Goal: Information Seeking & Learning: Find specific fact

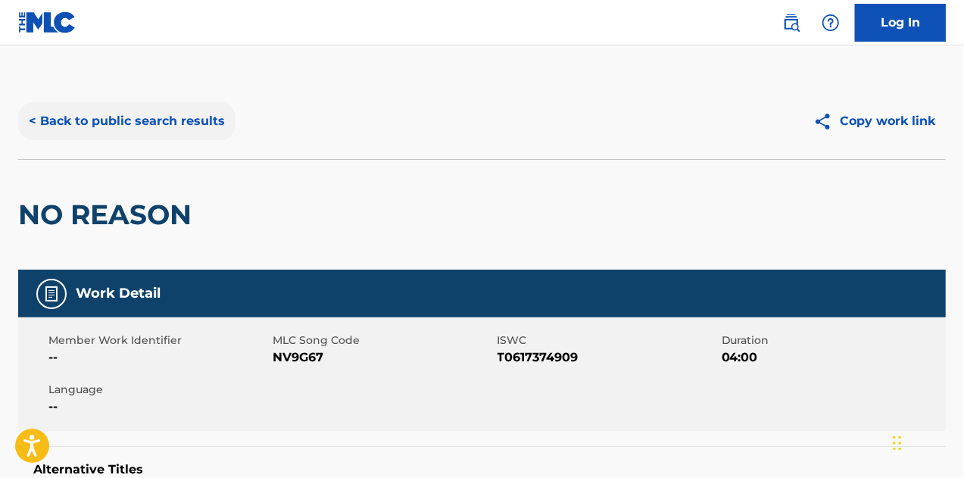
click at [31, 124] on button "< Back to public search results" at bounding box center [126, 121] width 217 height 38
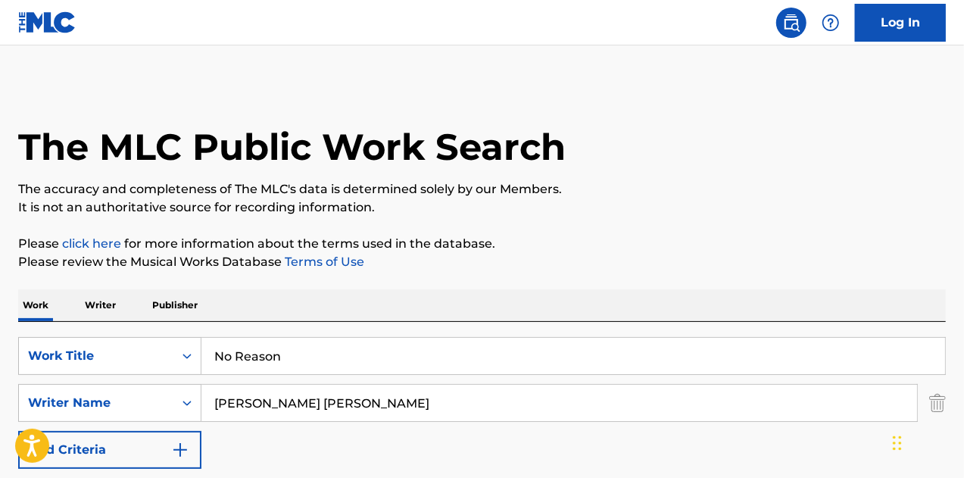
scroll to position [283, 0]
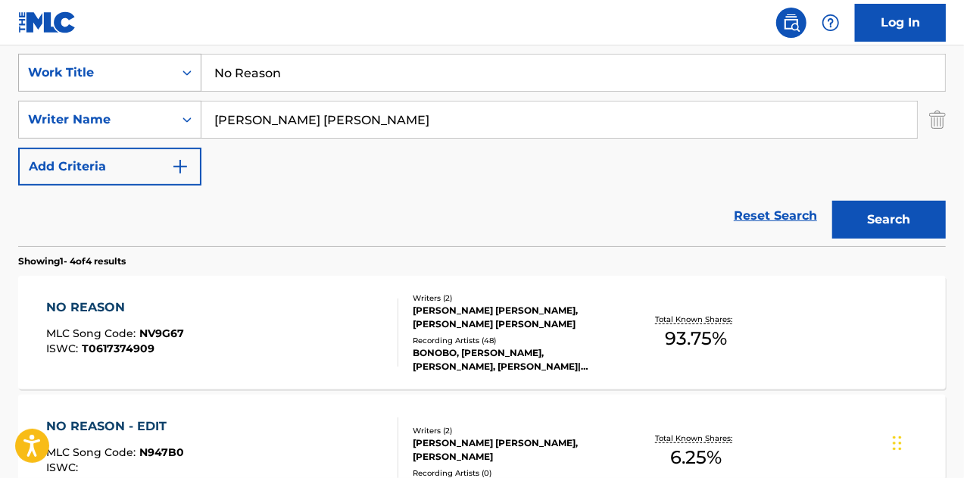
drag, startPoint x: 317, startPoint y: 82, endPoint x: 108, endPoint y: 73, distance: 209.2
click at [108, 73] on div "SearchWithCriteria46c54b09-191a-4e09-b641-cd2536dd65f5 Work Title No Reason" at bounding box center [482, 73] width 928 height 38
type input "Check Yo Self"
click at [833, 201] on button "Search" at bounding box center [890, 220] width 114 height 38
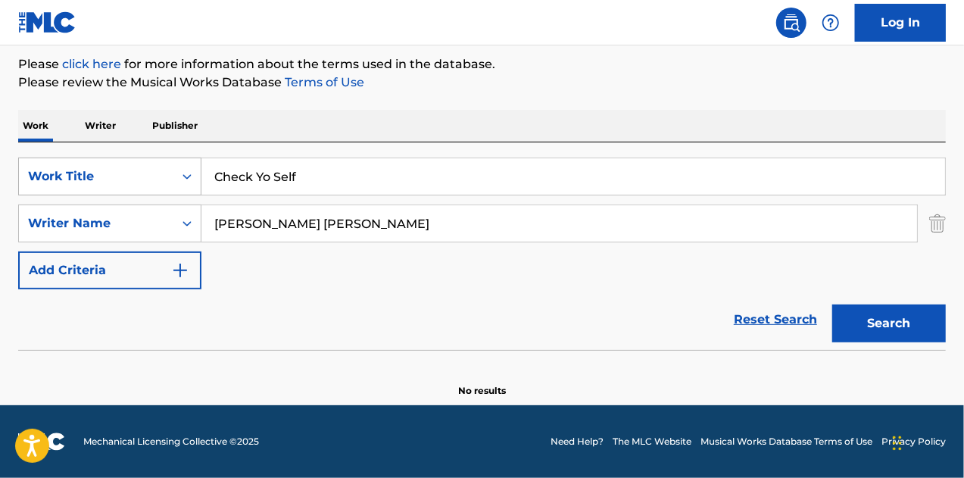
scroll to position [179, 0]
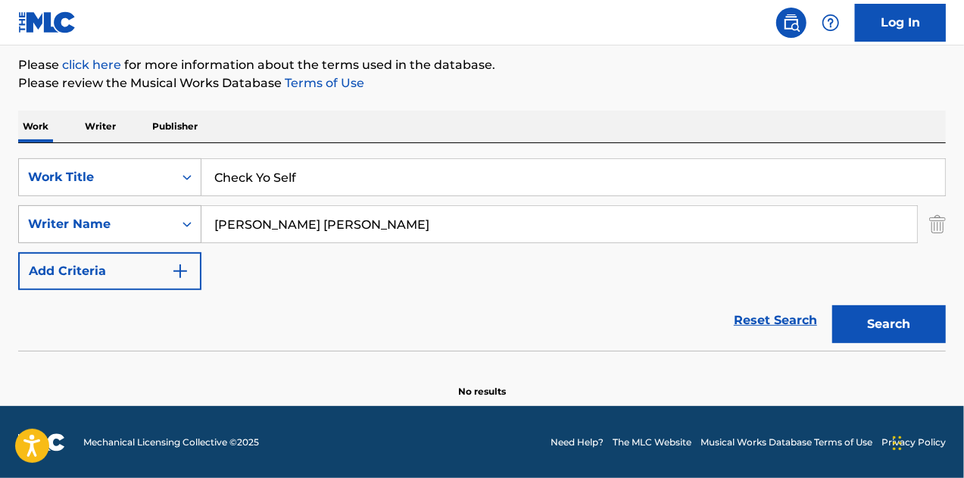
drag, startPoint x: 199, startPoint y: 219, endPoint x: 35, endPoint y: 211, distance: 164.6
click at [37, 213] on div "SearchWithCriteriab05f5593-a868-444c-8056-42bd2f0a0ce2 Writer Name [PERSON_NAME…" at bounding box center [482, 224] width 928 height 38
paste input "[PERSON_NAME]"
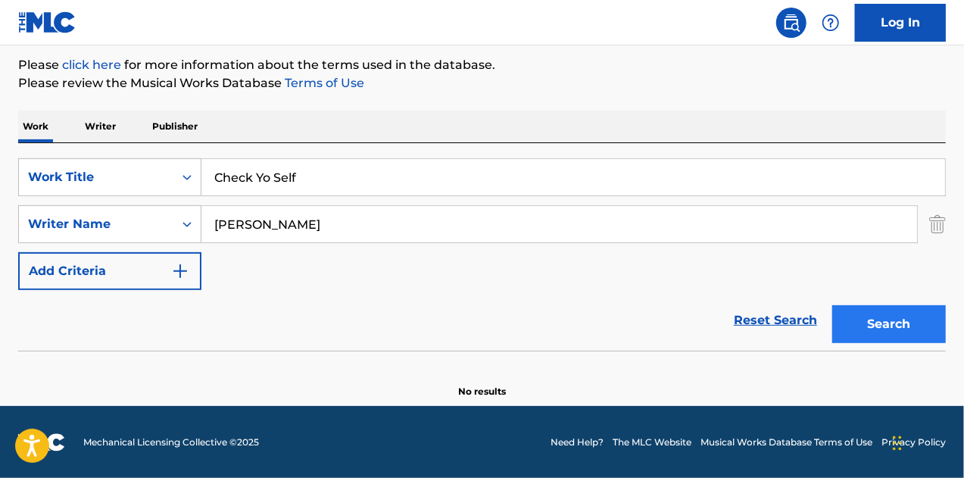
type input "[PERSON_NAME]"
click at [887, 320] on button "Search" at bounding box center [890, 324] width 114 height 38
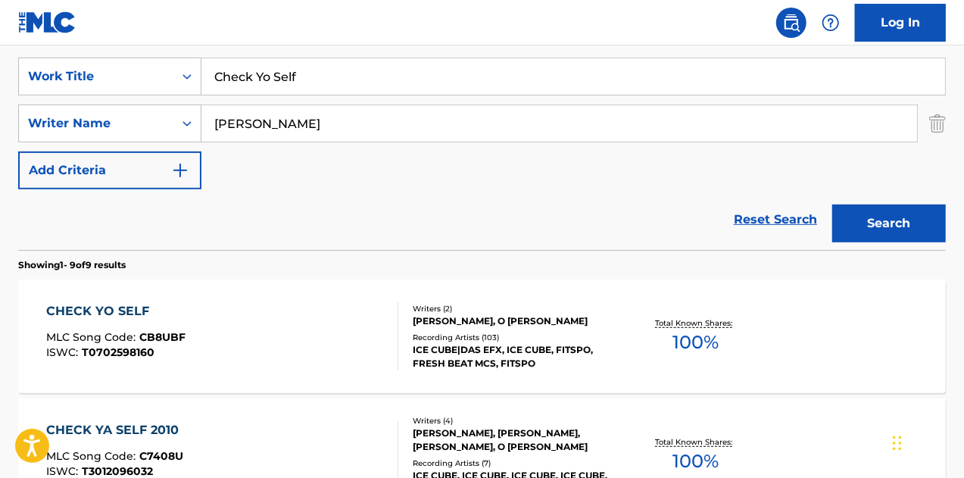
scroll to position [330, 0]
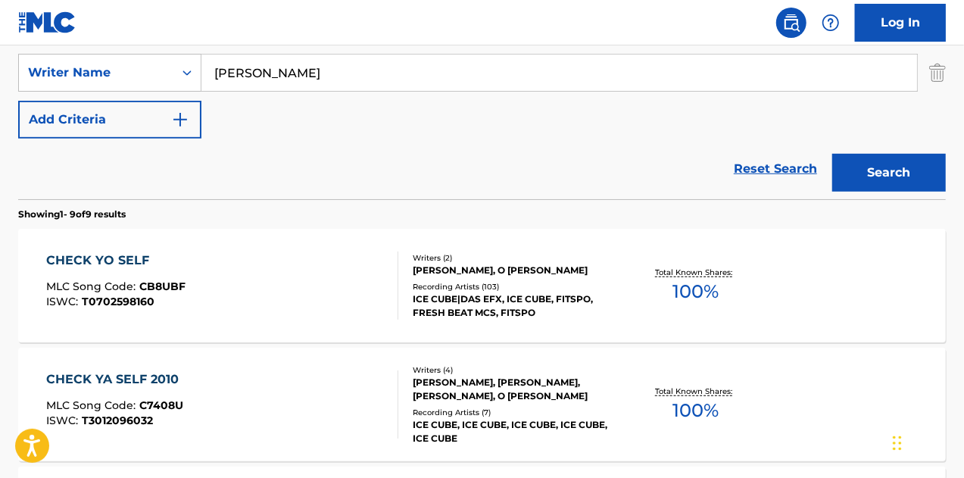
click at [442, 264] on div "[PERSON_NAME], O [PERSON_NAME]" at bounding box center [516, 271] width 206 height 14
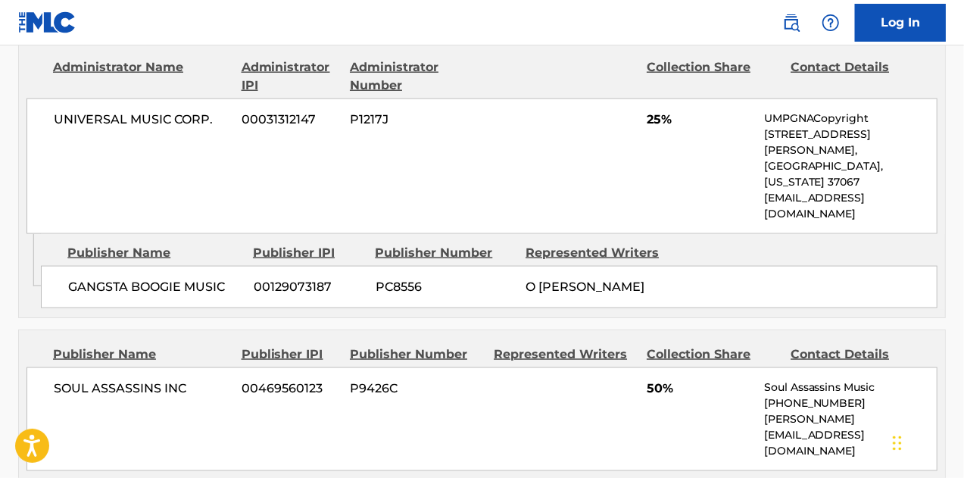
scroll to position [985, 0]
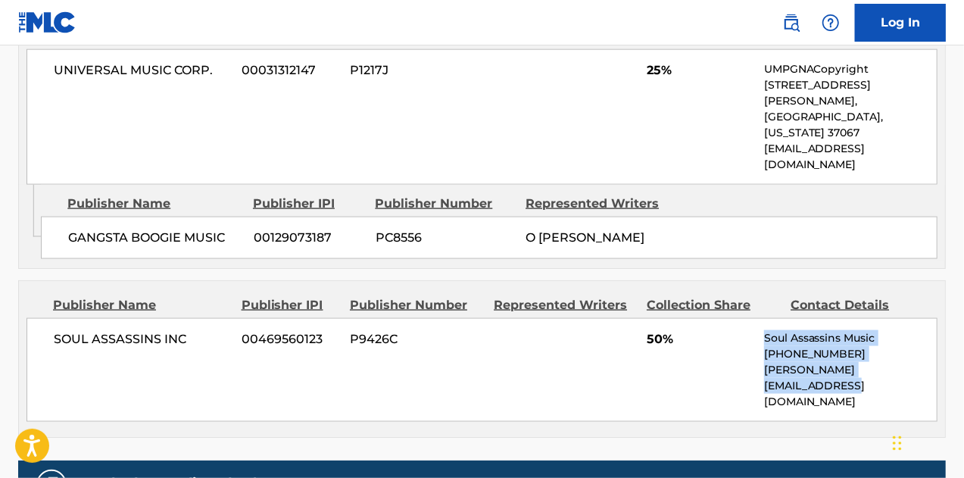
drag, startPoint x: 777, startPoint y: 320, endPoint x: 764, endPoint y: 274, distance: 48.2
click at [764, 318] on div "SOUL ASSASSINS INC 00469560123 P9426C 50% Soul Assassins Music [PHONE_NUMBER] […" at bounding box center [482, 370] width 911 height 104
copy div "Soul Assassins Music [PHONE_NUMBER] [PERSON_NAME][EMAIL_ADDRESS][DOMAIN_NAME]"
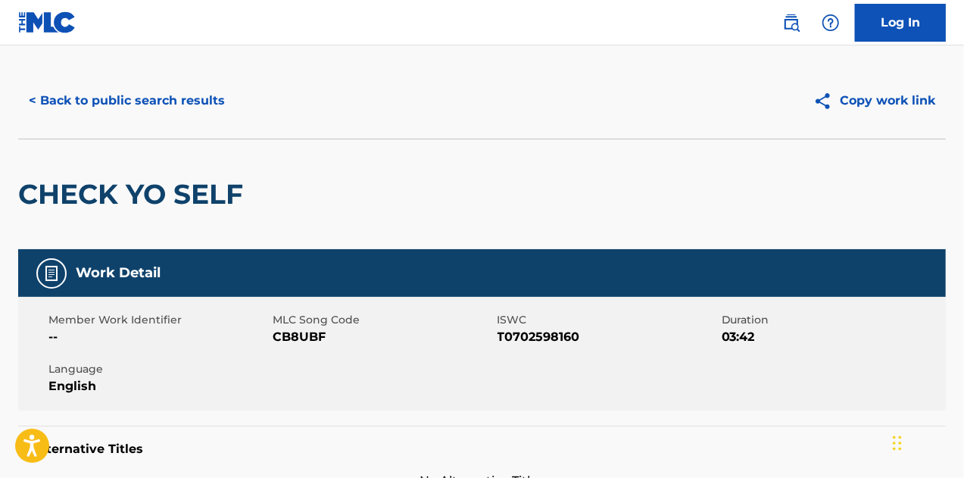
scroll to position [0, 0]
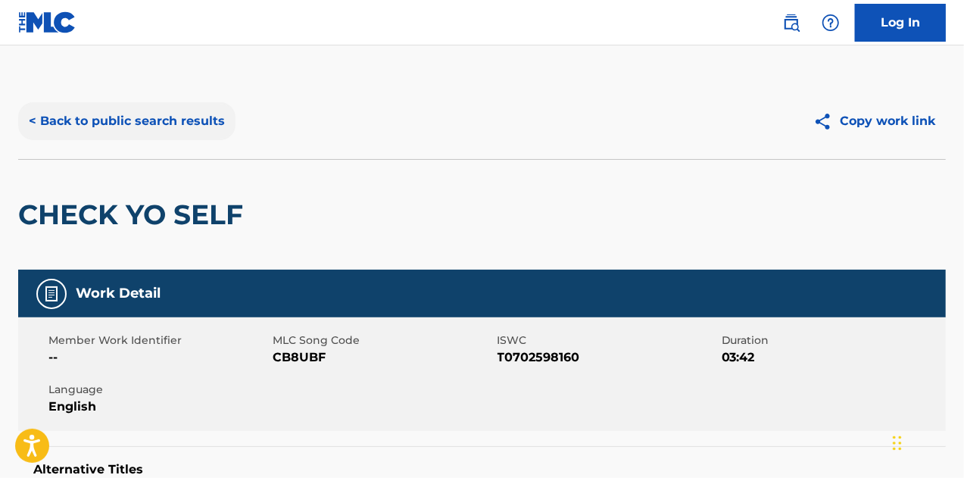
click at [83, 125] on button "< Back to public search results" at bounding box center [126, 121] width 217 height 38
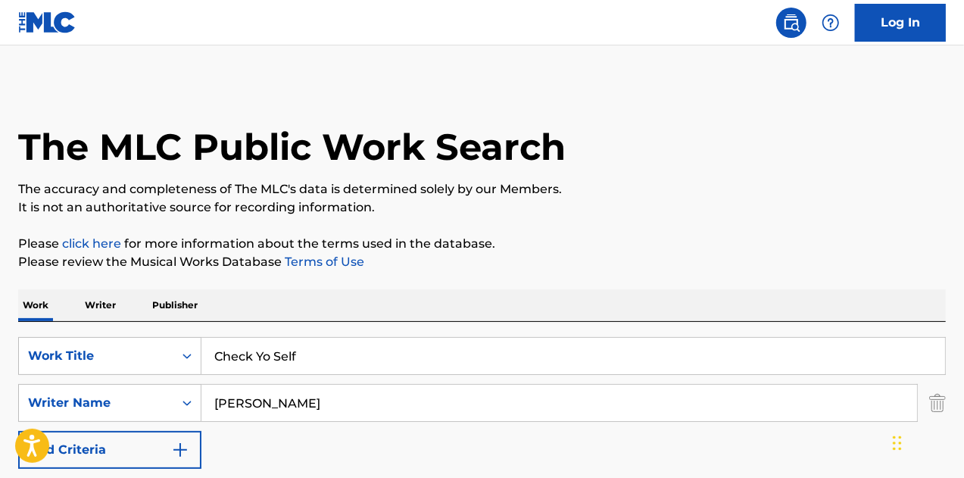
scroll to position [330, 0]
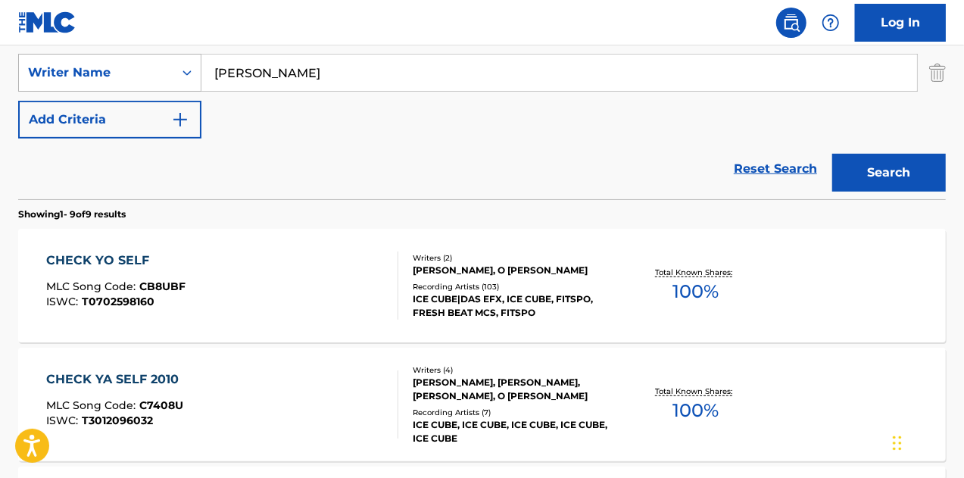
drag, startPoint x: 301, startPoint y: 71, endPoint x: 201, endPoint y: 75, distance: 100.8
click at [201, 75] on div "SearchWithCriteriab05f5593-a868-444c-8056-42bd2f0a0ce2 Writer Name [PERSON_NAME]" at bounding box center [482, 73] width 928 height 38
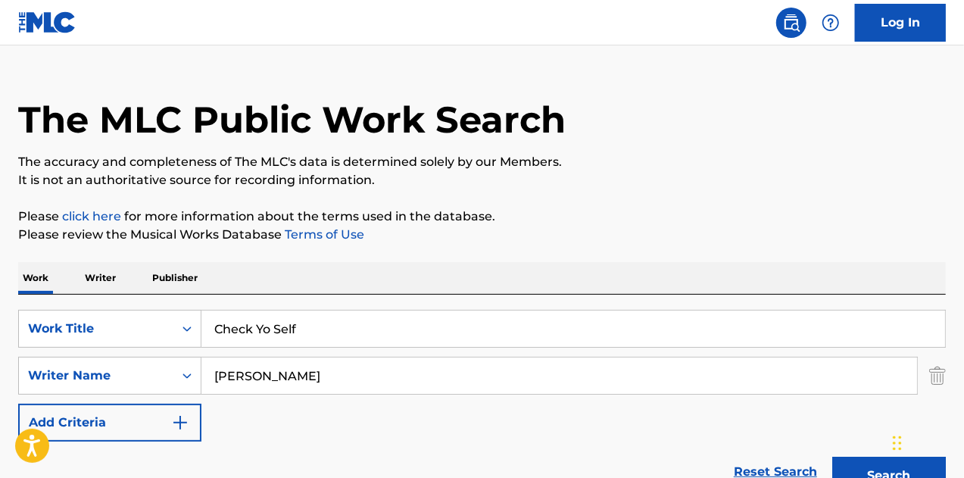
paste input "[PERSON_NAME]"
type input "[PERSON_NAME]"
drag, startPoint x: 333, startPoint y: 330, endPoint x: 79, endPoint y: 319, distance: 254.0
click at [81, 319] on div "SearchWithCriteria46c54b09-191a-4e09-b641-cd2536dd65f5 Work Title Check Yo Self" at bounding box center [482, 329] width 928 height 38
type input "You Know How We Do It"
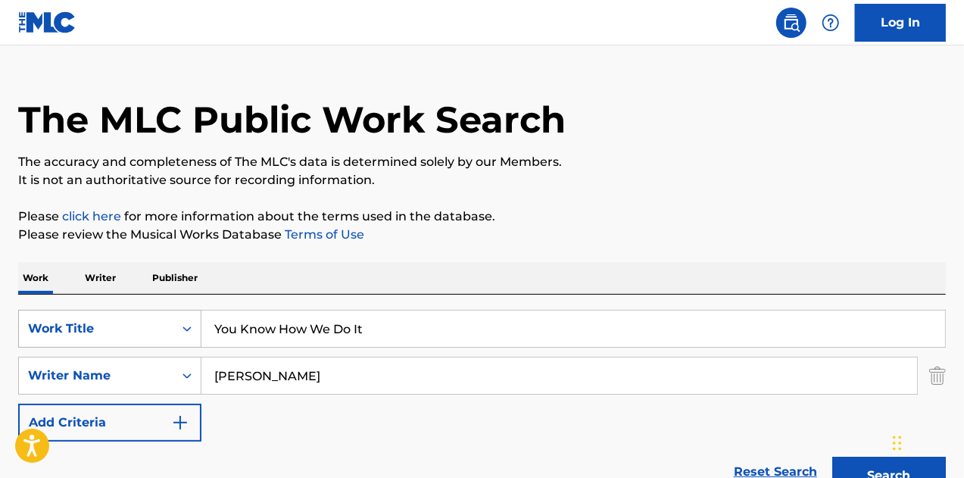
click at [833, 457] on button "Search" at bounding box center [890, 476] width 114 height 38
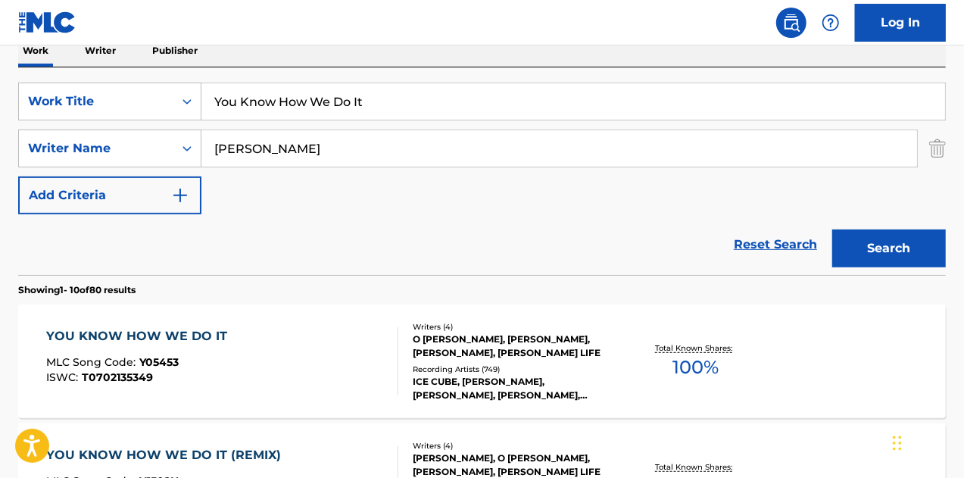
scroll to position [330, 0]
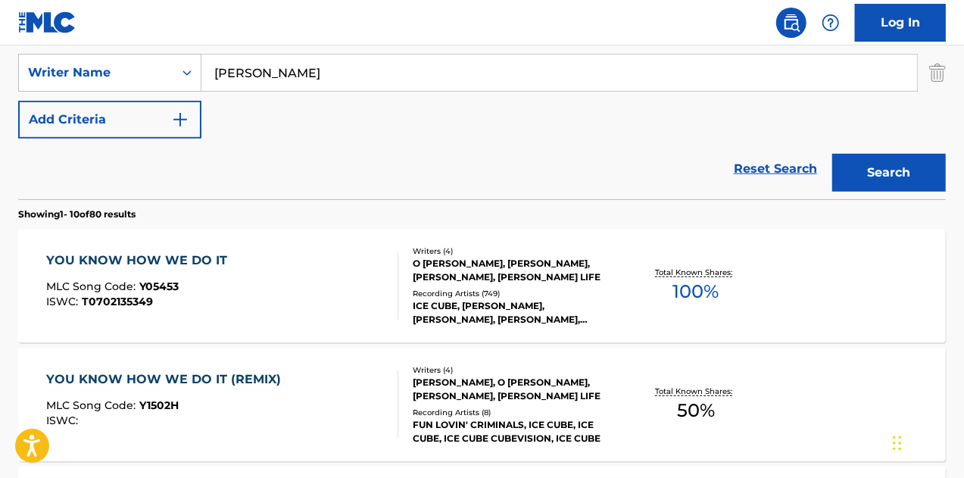
click at [490, 273] on div "O [PERSON_NAME], [PERSON_NAME], [PERSON_NAME], [PERSON_NAME] LIFE" at bounding box center [516, 270] width 206 height 27
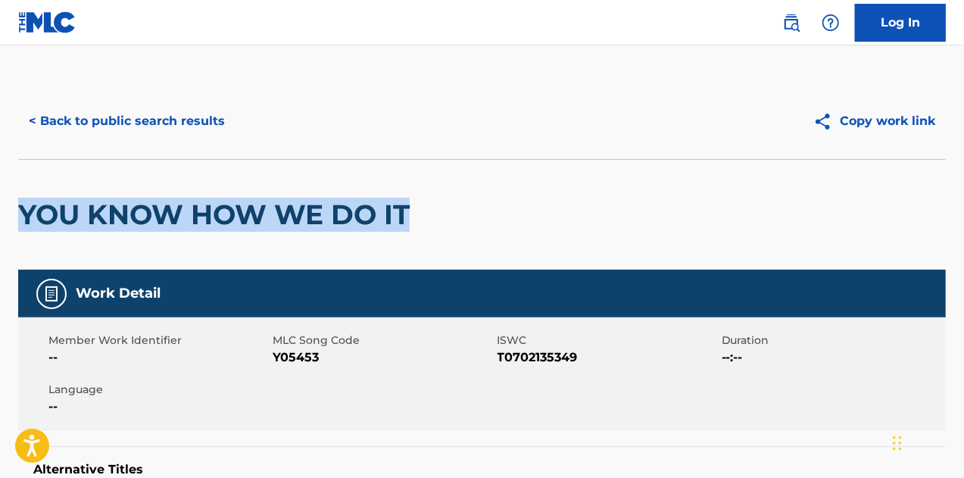
drag, startPoint x: 391, startPoint y: 212, endPoint x: 24, endPoint y: 220, distance: 366.7
click at [24, 220] on h2 "YOU KNOW HOW WE DO IT" at bounding box center [217, 215] width 399 height 34
copy h2 "YOU KNOW HOW WE DO IT"
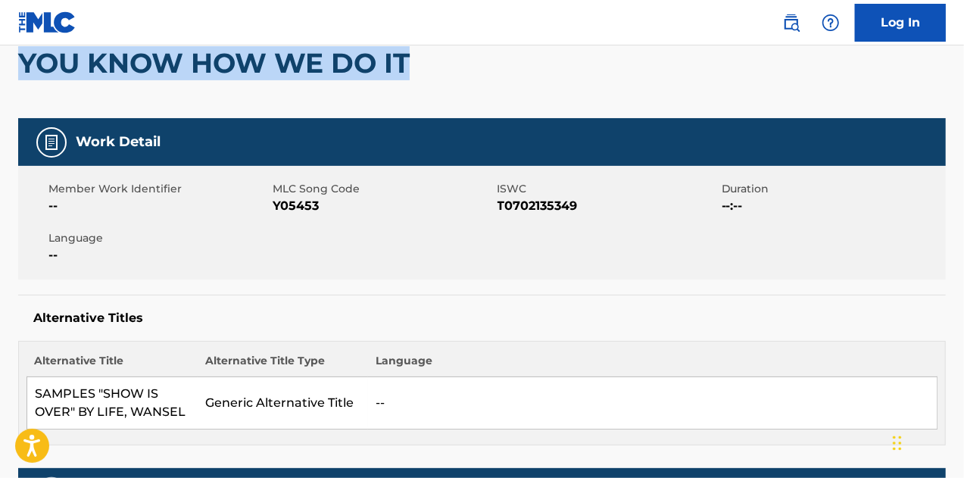
scroll to position [227, 0]
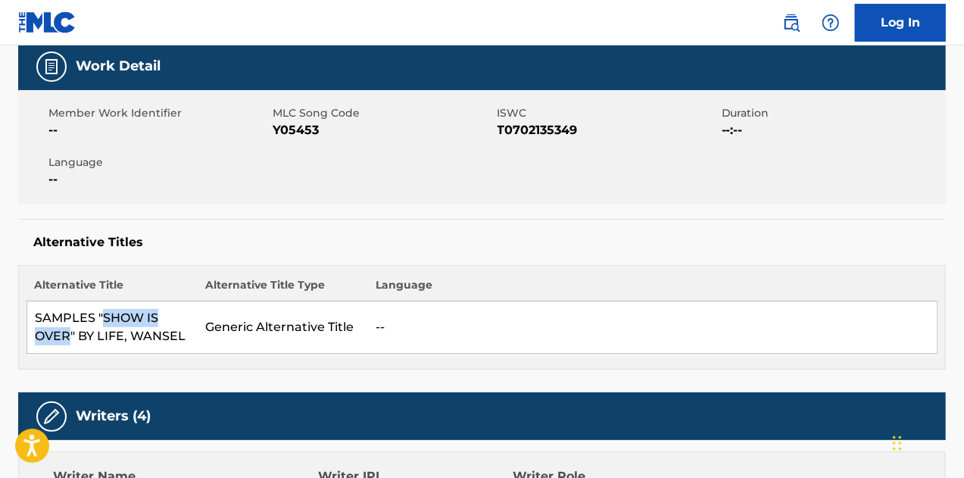
drag, startPoint x: 102, startPoint y: 313, endPoint x: 71, endPoint y: 334, distance: 37.0
click at [71, 334] on td "SAMPLES "SHOW IS OVER" BY LIFE, WANSEL" at bounding box center [112, 327] width 170 height 52
copy td "SHOW IS OVER"
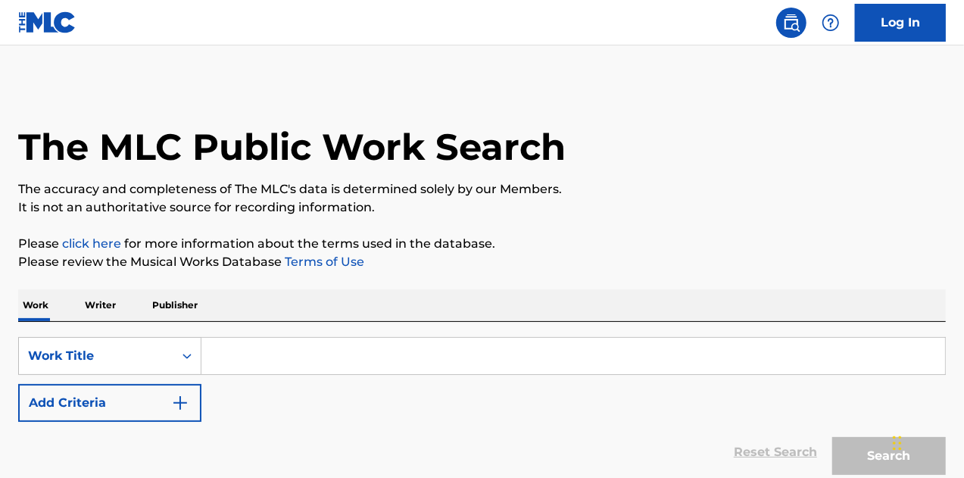
click at [236, 352] on input "Search Form" at bounding box center [574, 356] width 744 height 36
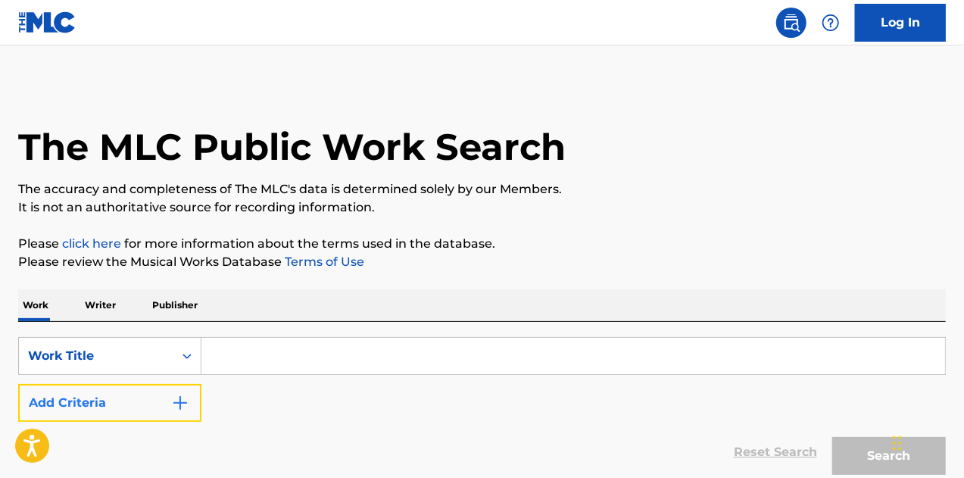
click at [183, 402] on img "Search Form" at bounding box center [180, 403] width 18 height 18
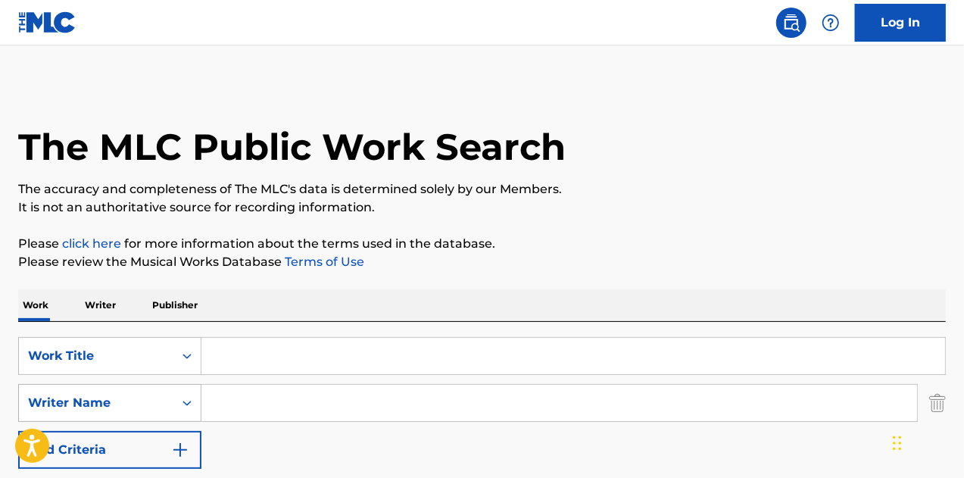
click at [183, 404] on icon "Search Form" at bounding box center [187, 402] width 15 height 15
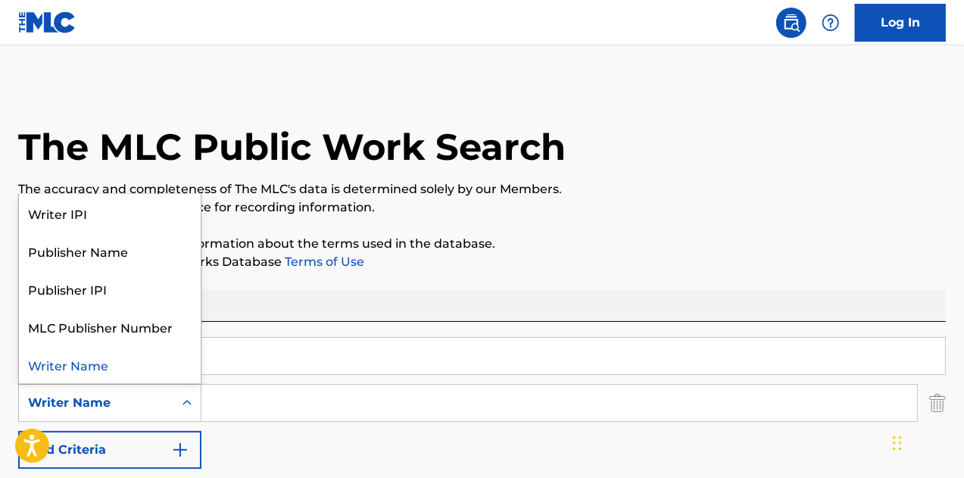
click at [238, 401] on input "Search Form" at bounding box center [560, 403] width 716 height 36
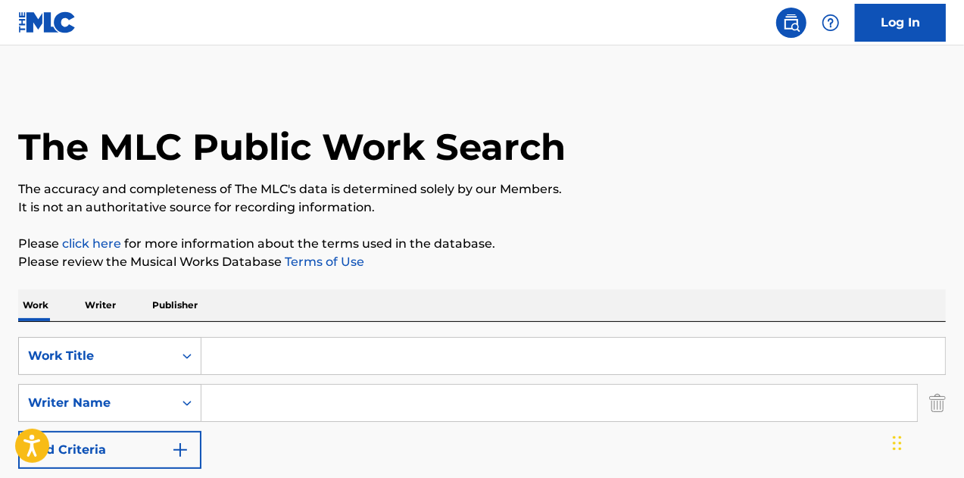
click at [230, 352] on input "Search Form" at bounding box center [574, 356] width 744 height 36
click at [240, 359] on input "Search Form" at bounding box center [574, 356] width 744 height 36
paste input "Merry Man"
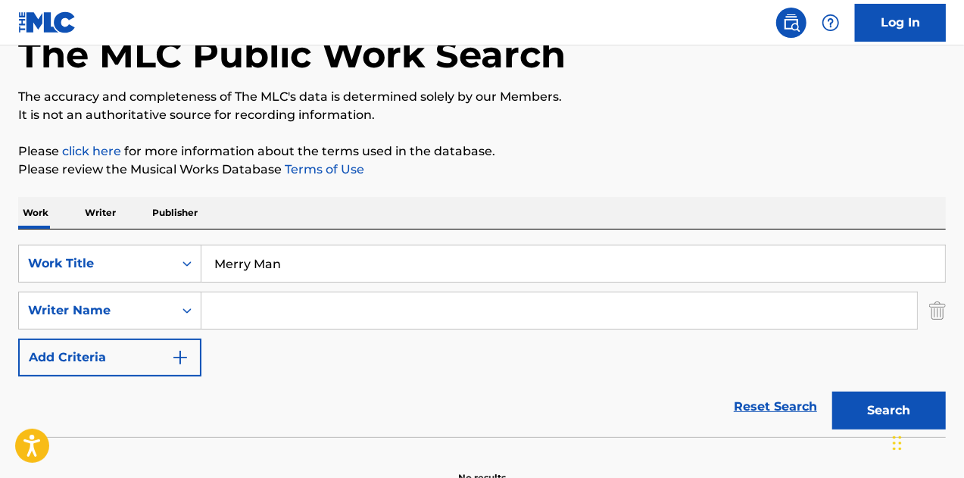
scroll to position [179, 0]
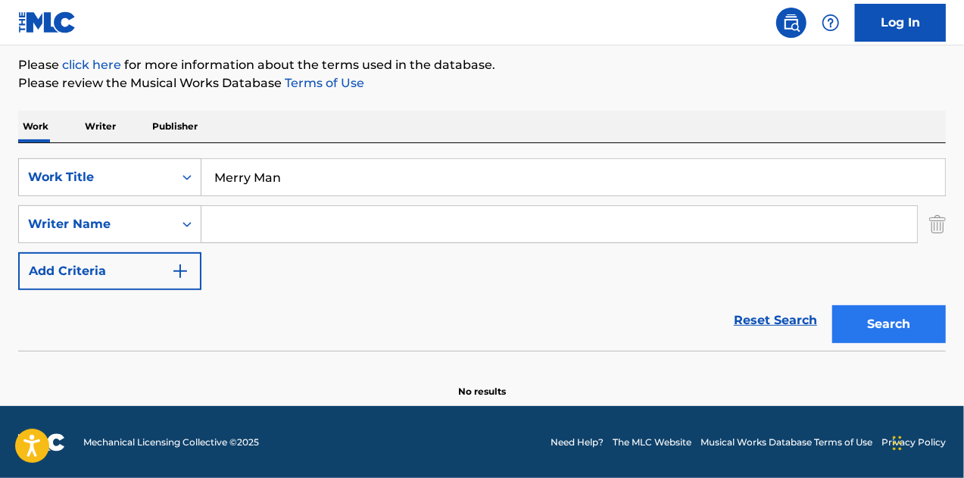
type input "Merry Man"
click at [874, 331] on button "Search" at bounding box center [890, 324] width 114 height 38
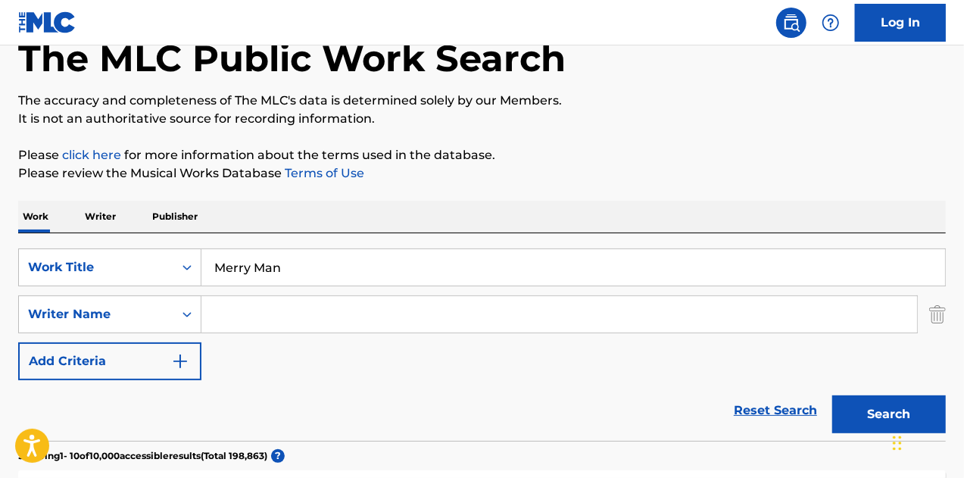
scroll to position [0, 0]
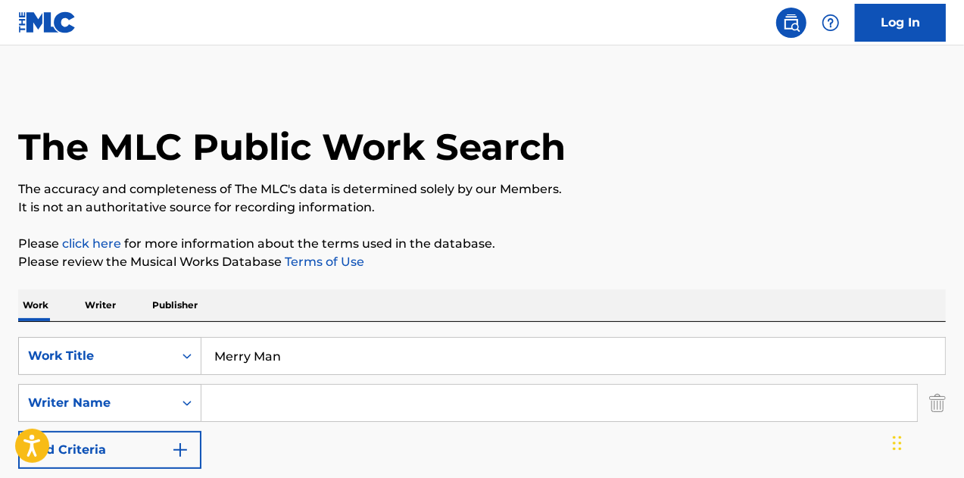
click at [239, 404] on input "Search Form" at bounding box center [560, 403] width 716 height 36
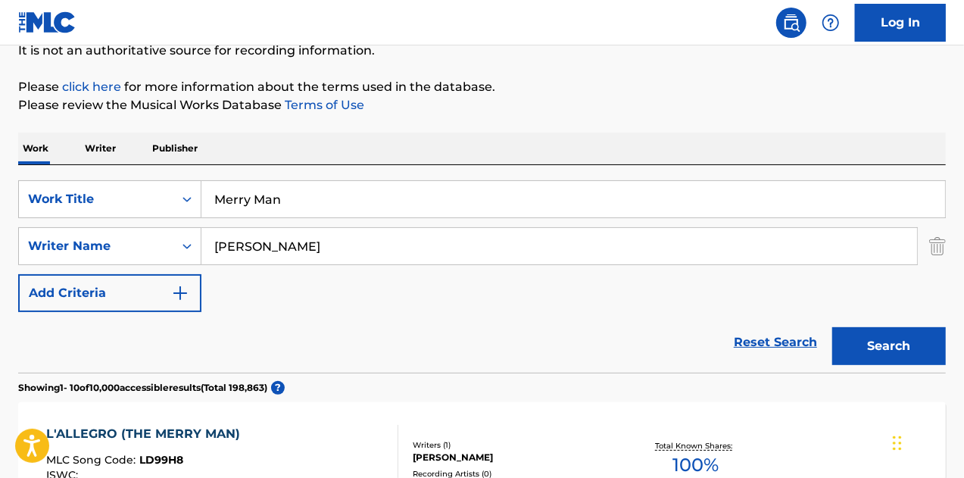
scroll to position [227, 0]
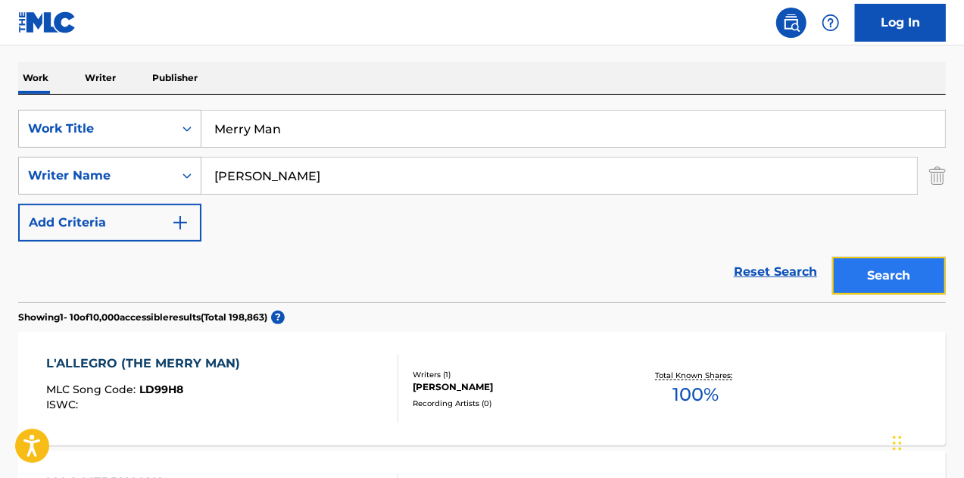
click at [886, 280] on button "Search" at bounding box center [890, 276] width 114 height 38
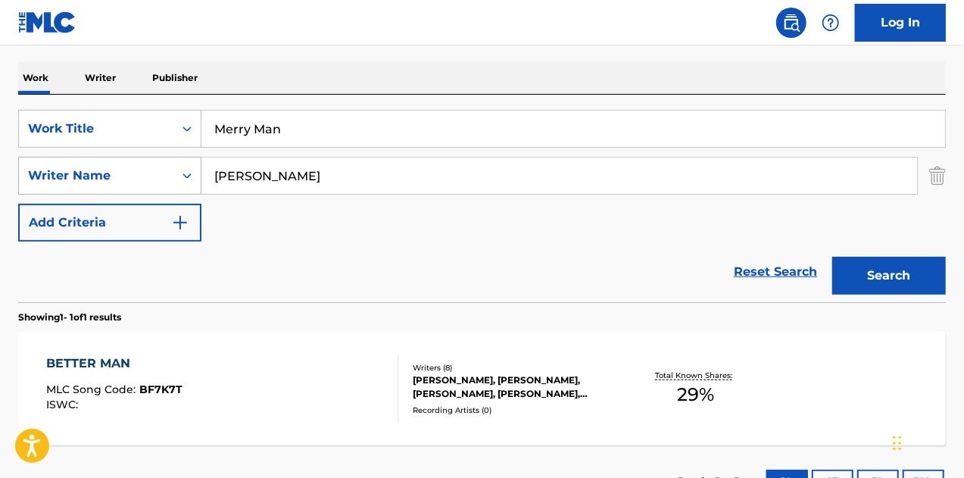
drag, startPoint x: 301, startPoint y: 173, endPoint x: 153, endPoint y: 178, distance: 147.8
click at [153, 178] on div "SearchWithCriteria109bbd6c-b2a1-4b1c-b078-4b3b00320837 Writer Name Buddy Ross" at bounding box center [482, 176] width 928 height 38
paste input "Josiah Sherman"
type input "Josiah Sherman"
click at [937, 277] on button "Search" at bounding box center [890, 276] width 114 height 38
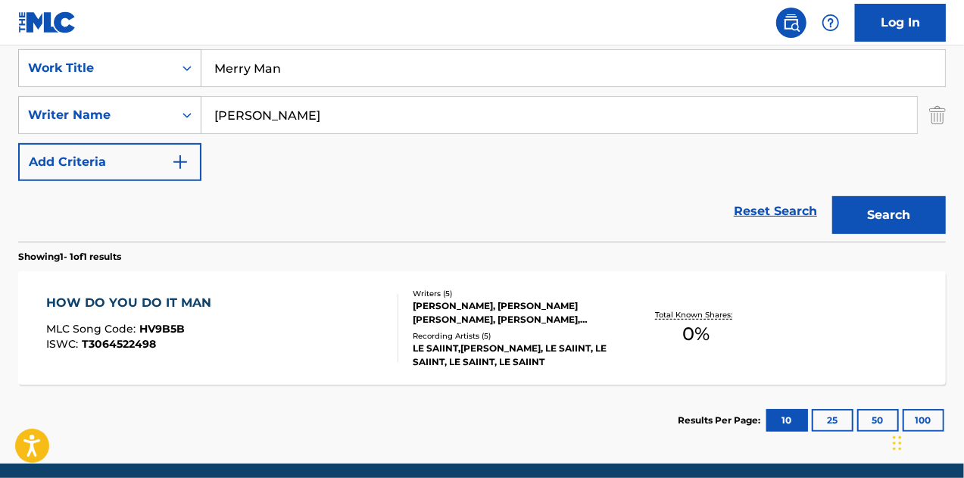
scroll to position [345, 0]
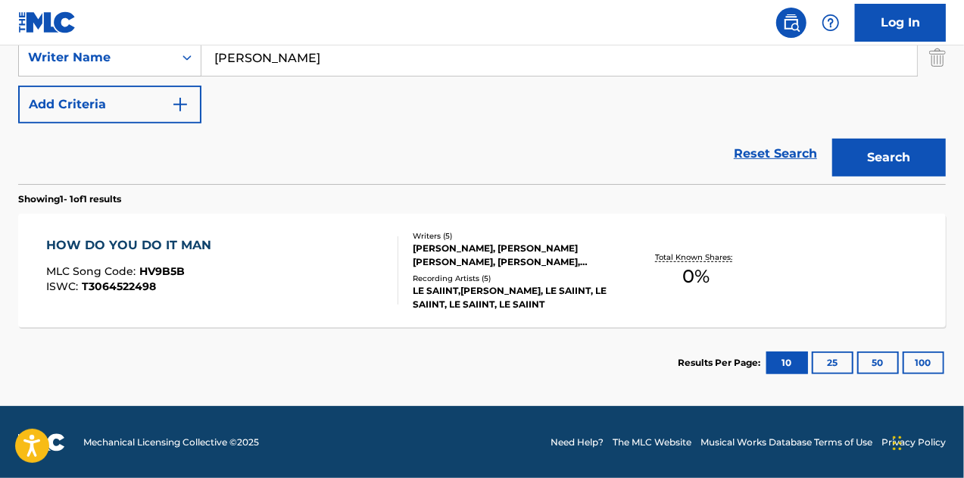
click at [497, 246] on div "JOSIAH SHERMAN, MICHAEL HARLEY NOTTER, FORREST MAUVIS, DANIEL JOSEPH BLUE, BRAN…" at bounding box center [516, 255] width 206 height 27
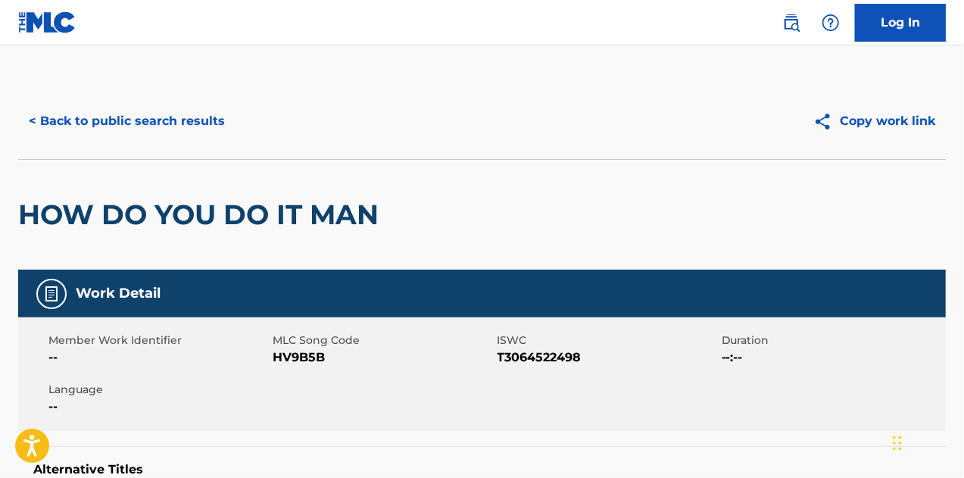
scroll to position [259, 0]
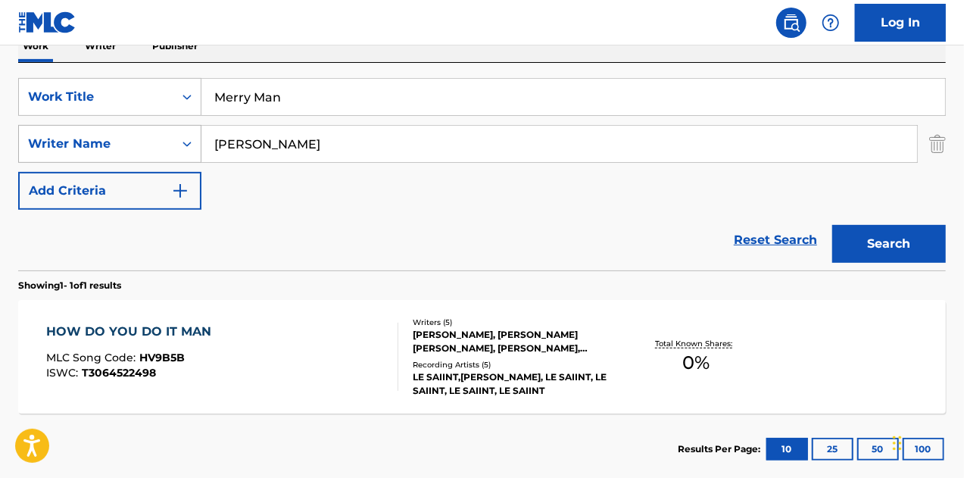
drag, startPoint x: 319, startPoint y: 145, endPoint x: 89, endPoint y: 127, distance: 231.0
click at [90, 127] on div "SearchWithCriteria109bbd6c-b2a1-4b1c-b078-4b3b00320837 Writer Name Josiah Sherm…" at bounding box center [482, 144] width 928 height 38
click at [904, 245] on button "Search" at bounding box center [890, 244] width 114 height 38
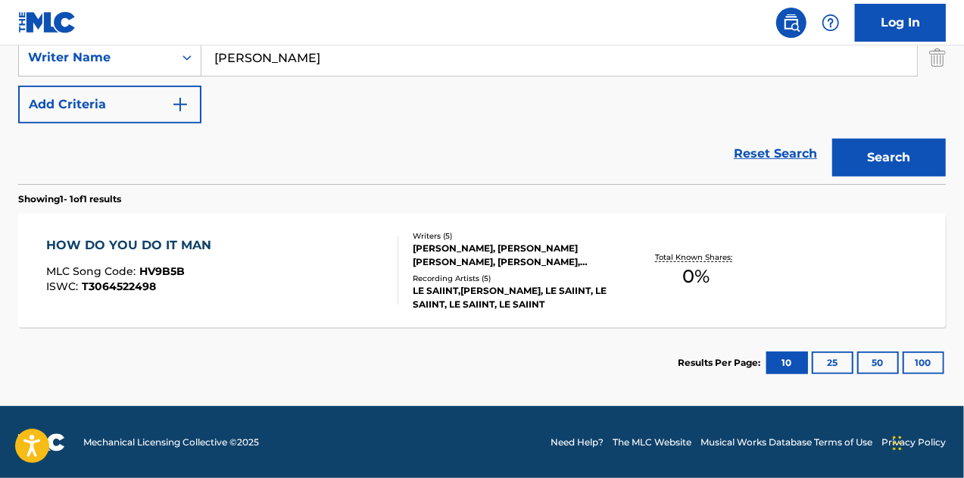
scroll to position [0, 0]
